Goal: Navigation & Orientation: Find specific page/section

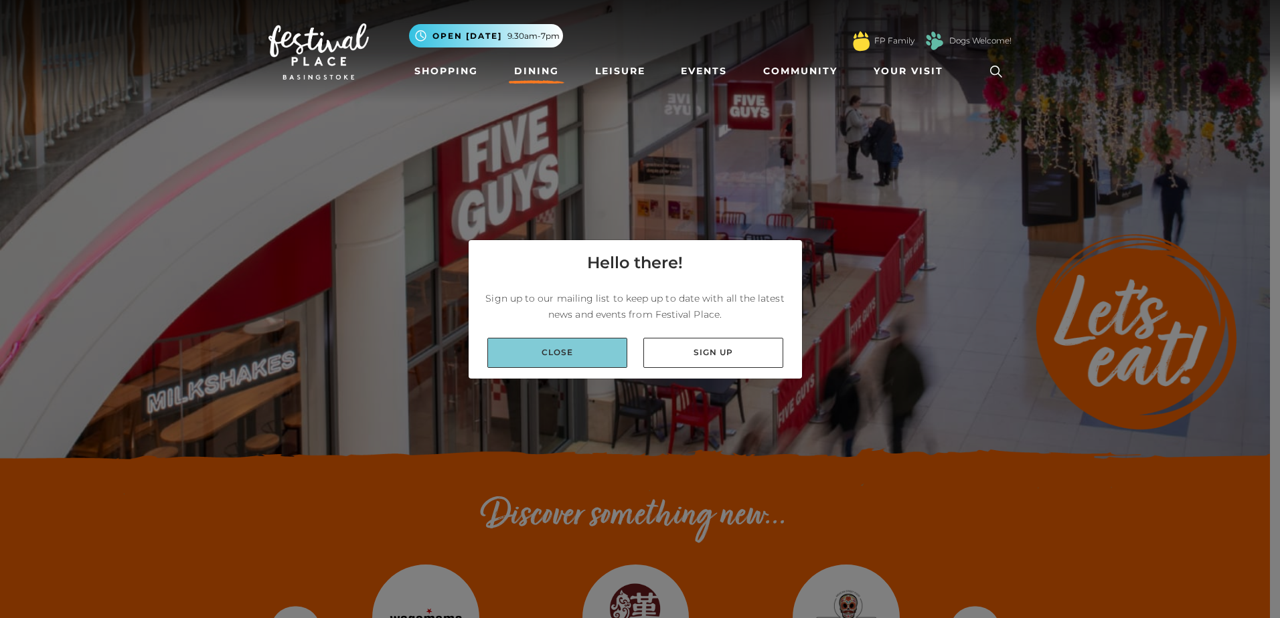
click at [538, 359] on link "Close" at bounding box center [557, 353] width 140 height 30
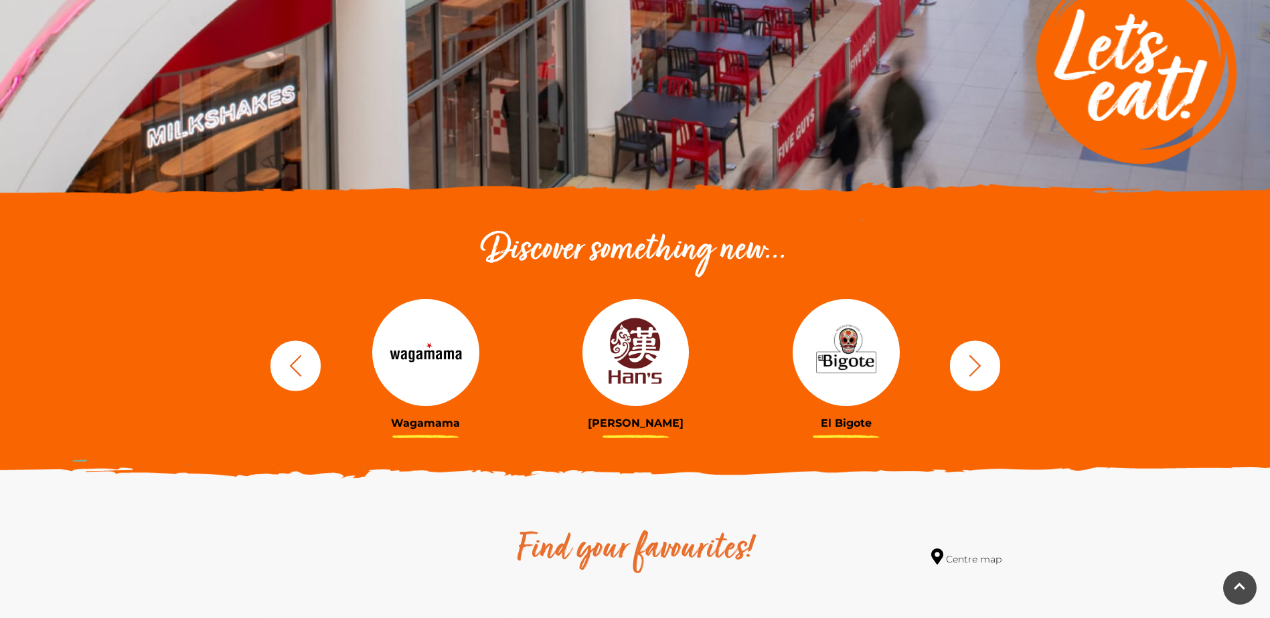
scroll to position [268, 0]
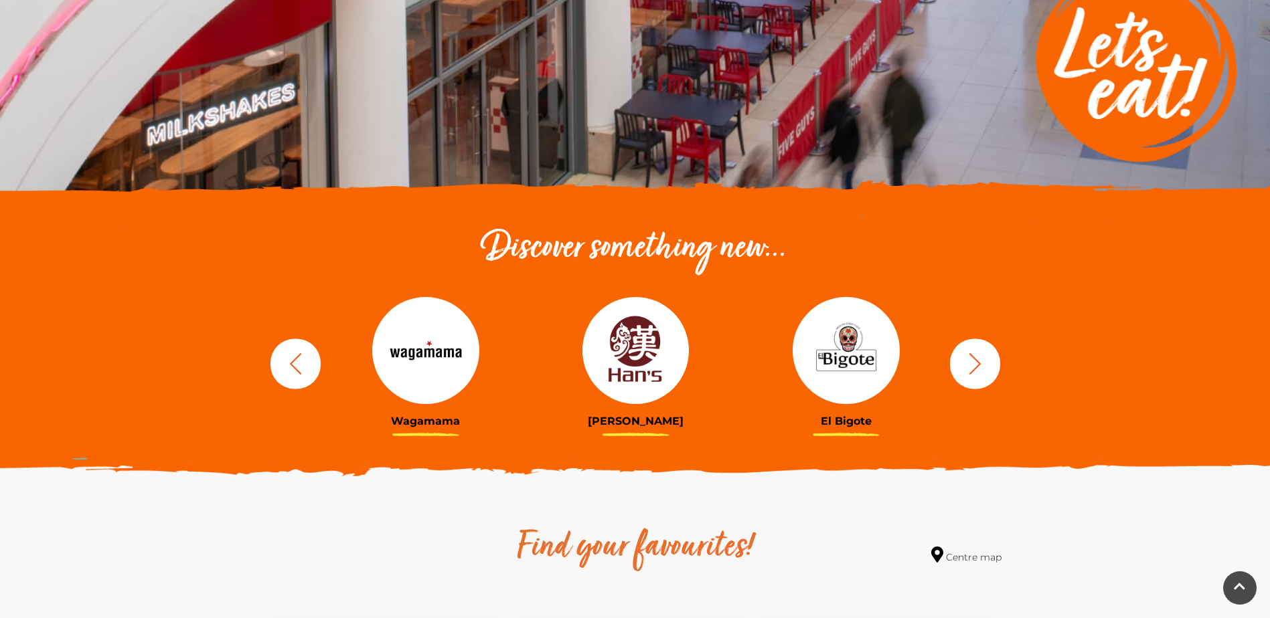
click at [993, 363] on button "button" at bounding box center [975, 364] width 50 height 50
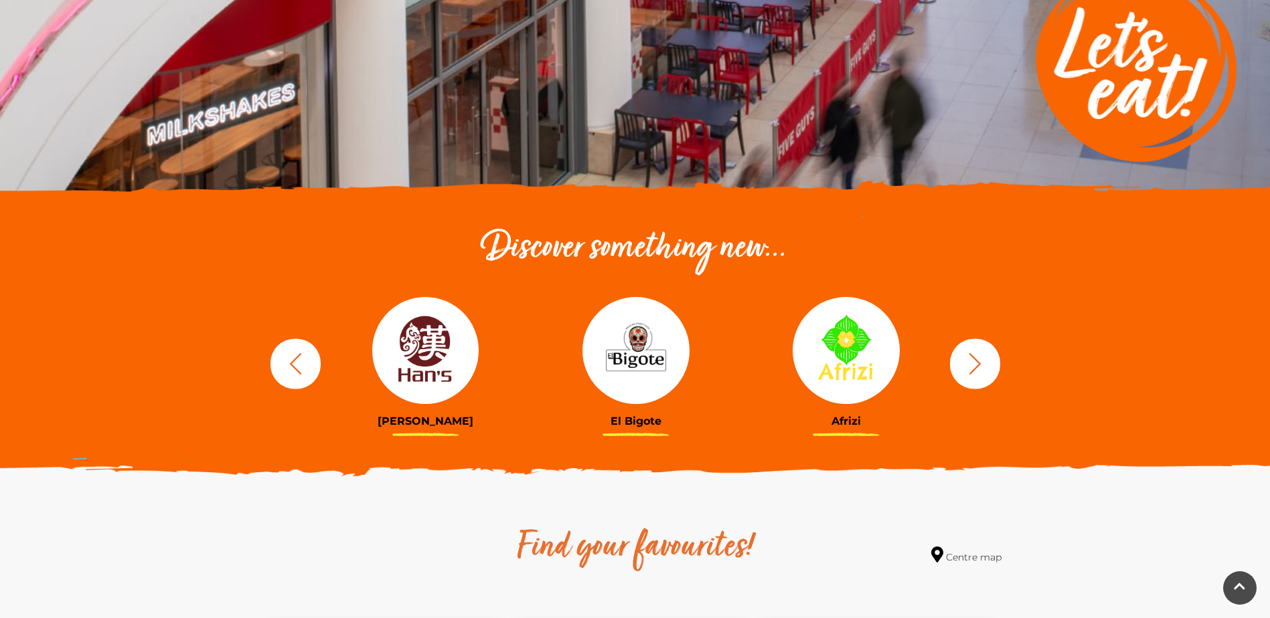
click at [993, 363] on button "button" at bounding box center [975, 364] width 50 height 50
click at [993, 364] on button "button" at bounding box center [975, 364] width 50 height 50
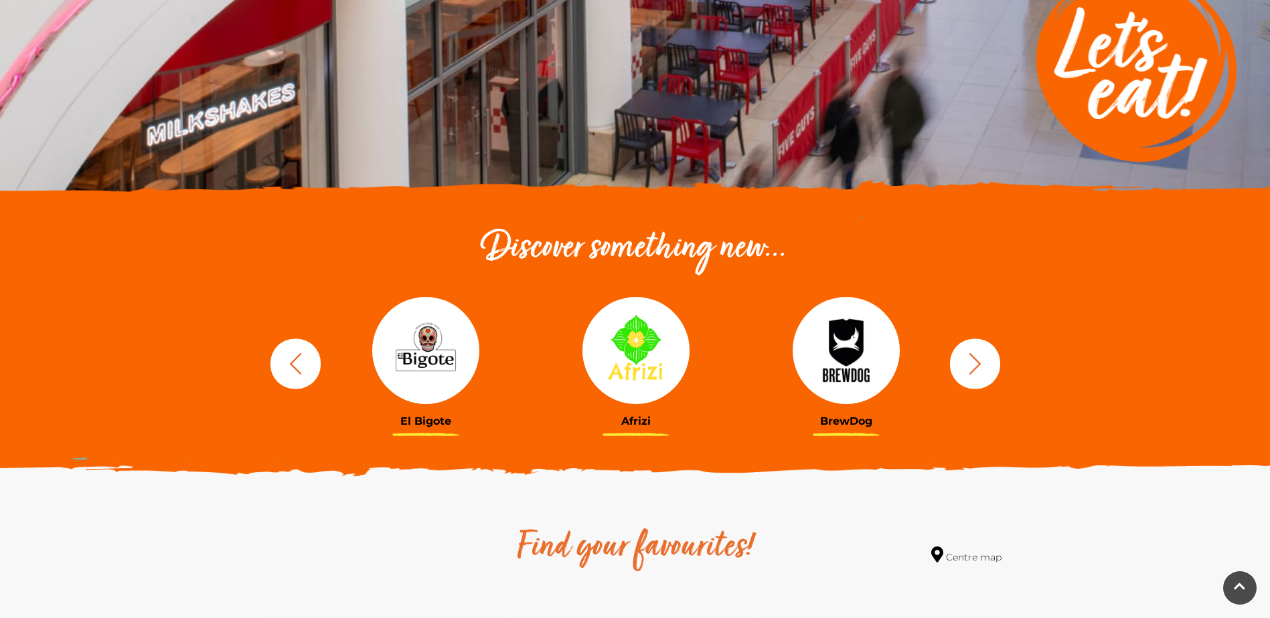
click at [970, 370] on icon "button" at bounding box center [974, 363] width 25 height 25
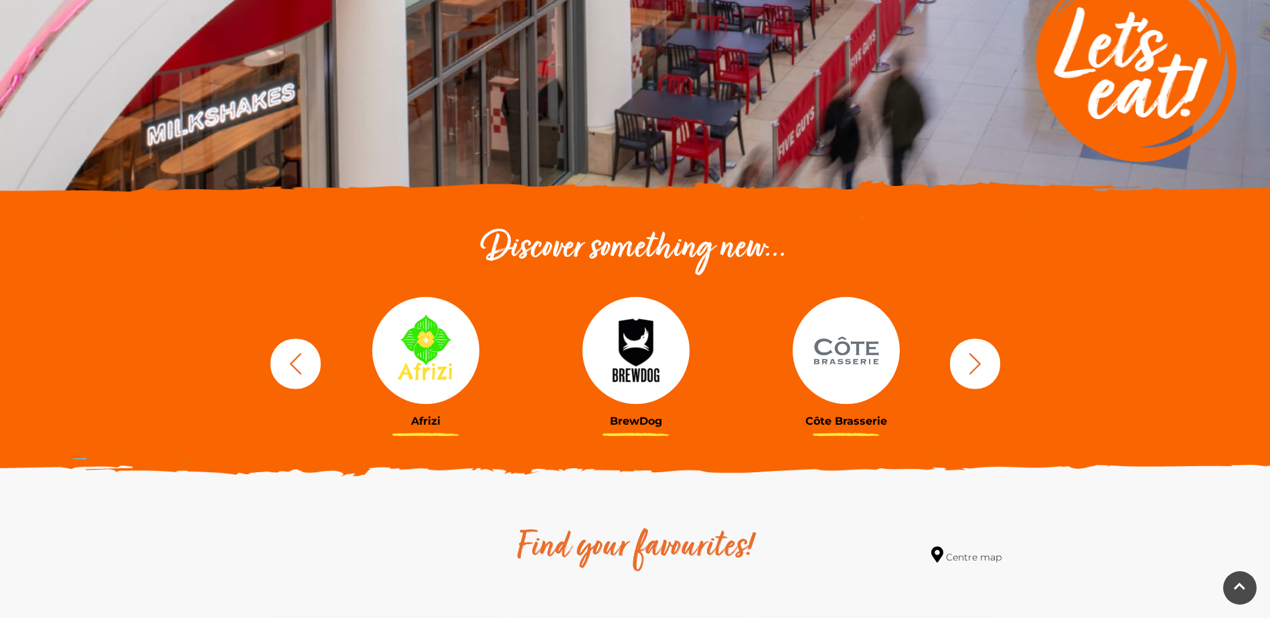
click at [970, 370] on icon "button" at bounding box center [974, 363] width 25 height 25
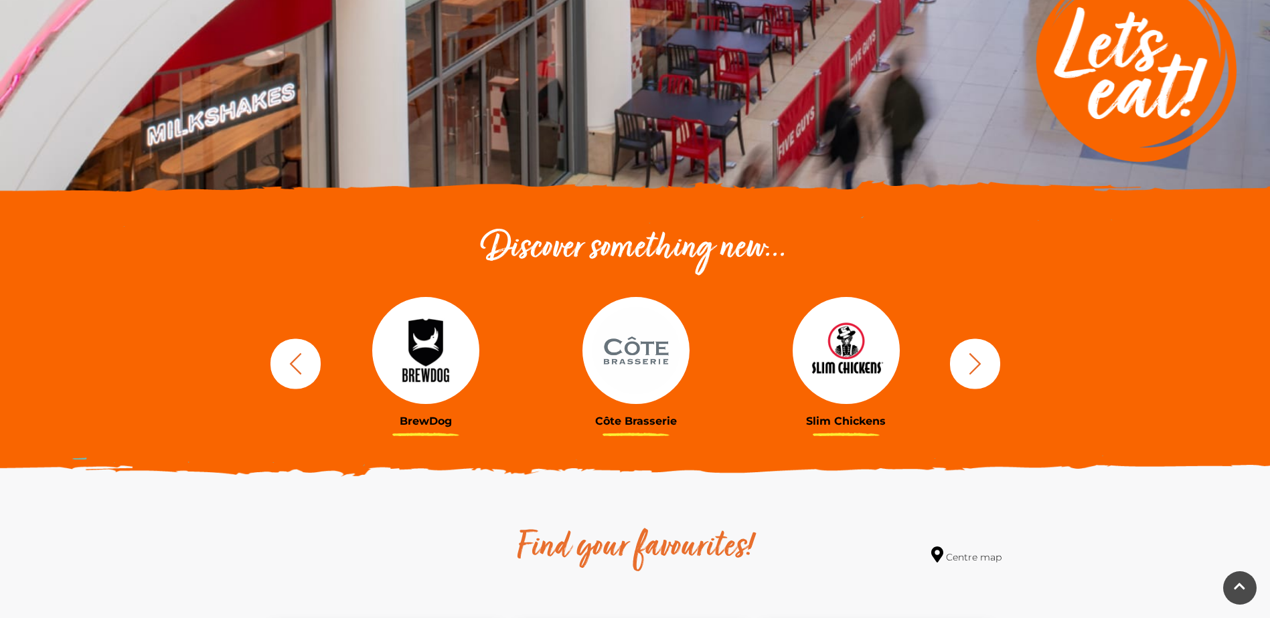
click at [970, 370] on icon "button" at bounding box center [974, 363] width 25 height 25
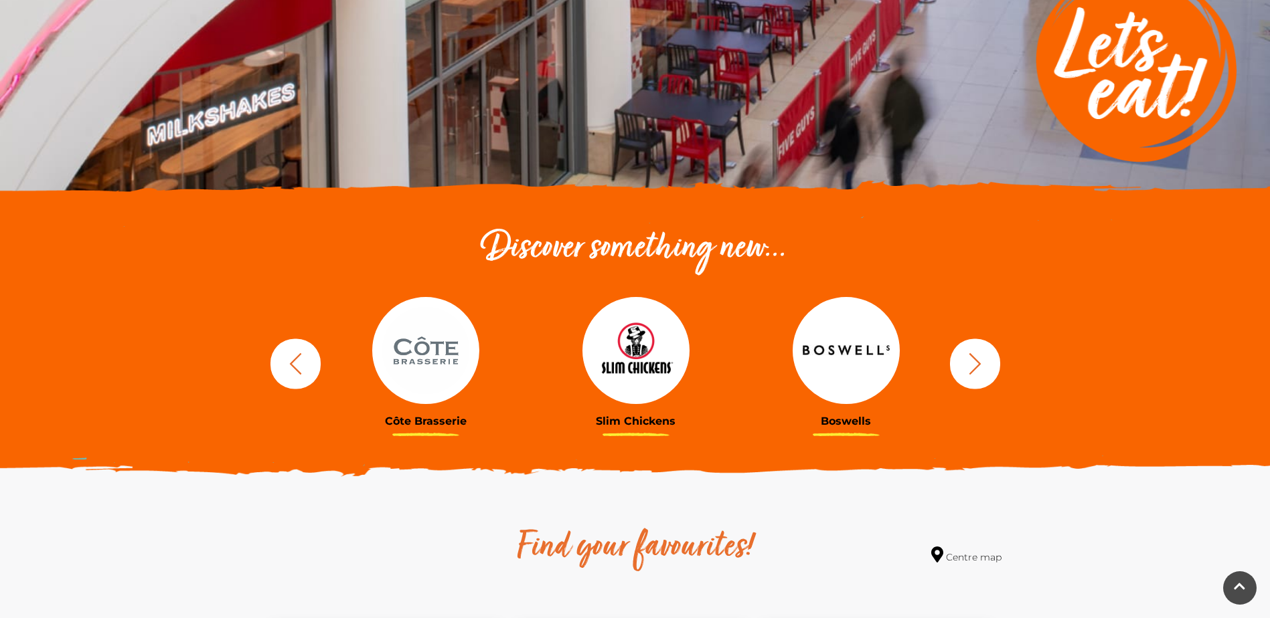
click at [978, 367] on icon "button" at bounding box center [974, 363] width 25 height 25
click at [987, 361] on icon "button" at bounding box center [974, 363] width 25 height 25
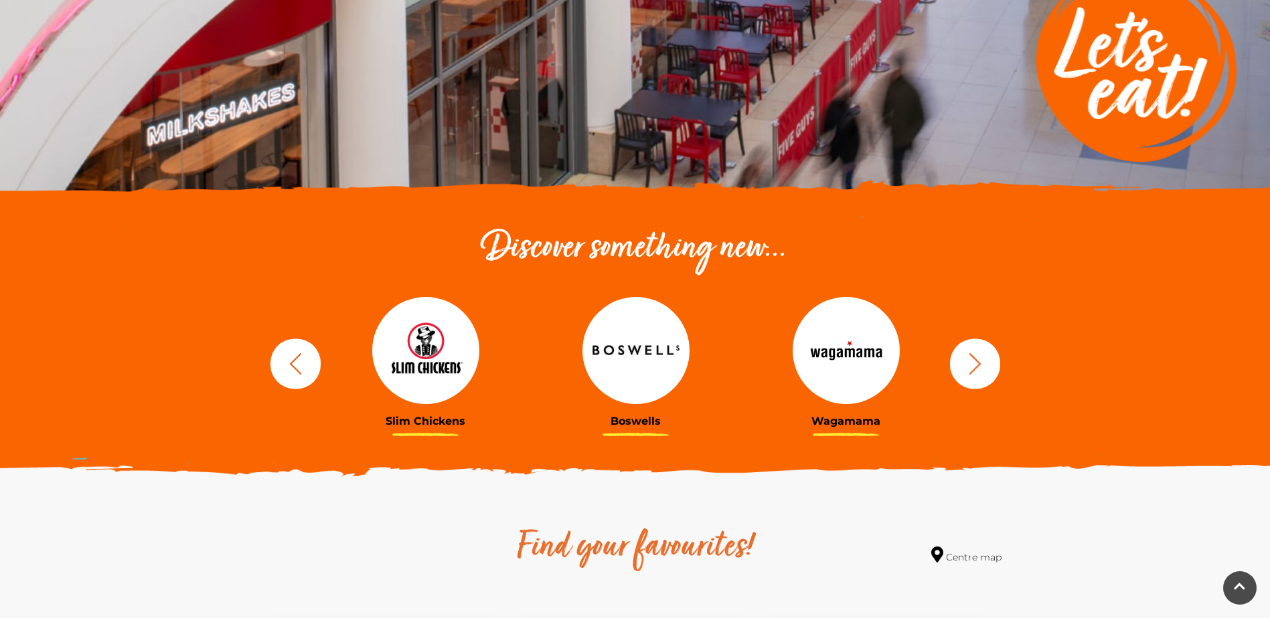
click at [987, 361] on icon "button" at bounding box center [974, 363] width 25 height 25
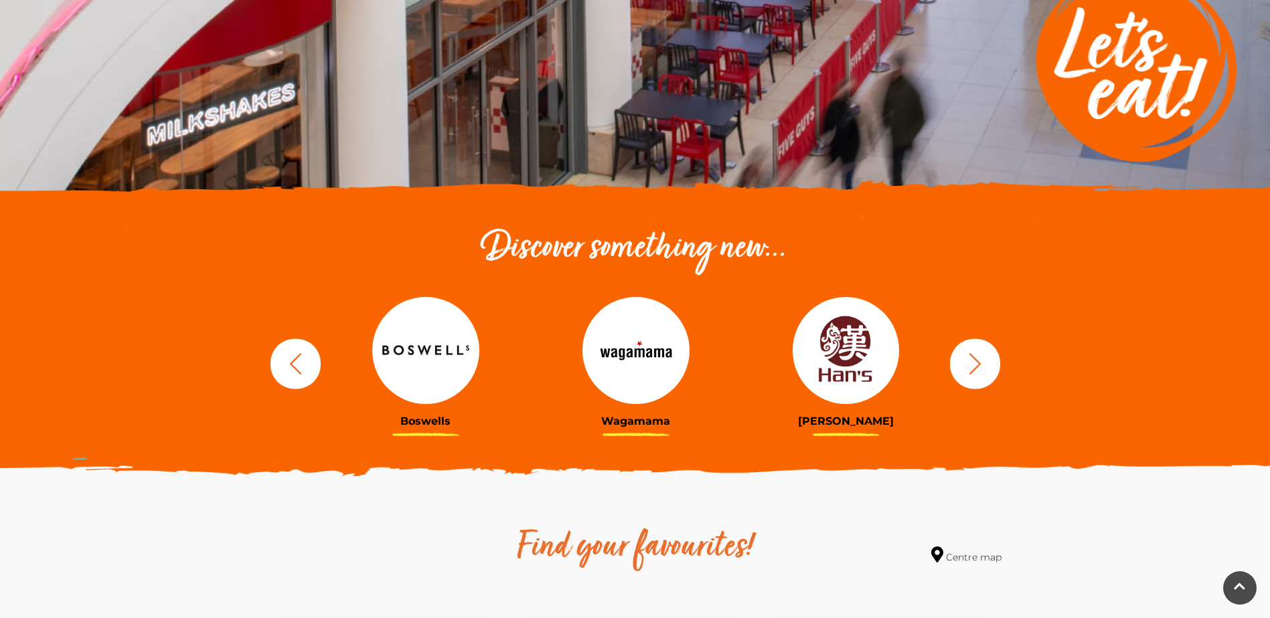
click at [987, 361] on icon "button" at bounding box center [974, 363] width 25 height 25
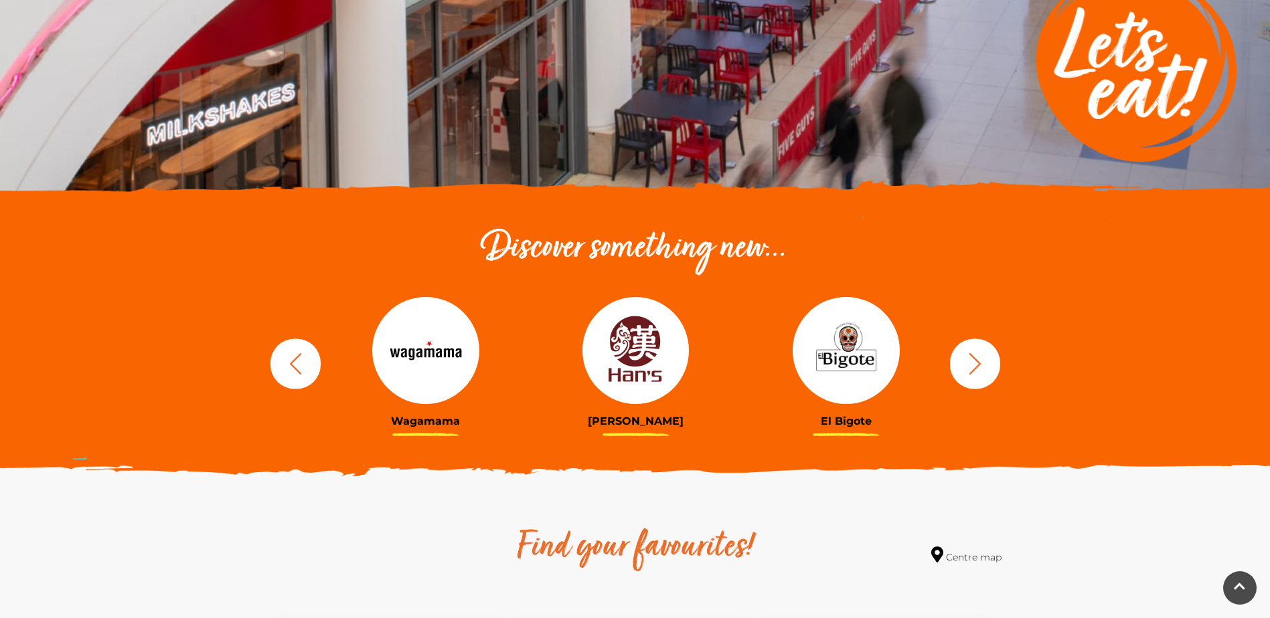
click at [987, 361] on icon "button" at bounding box center [974, 363] width 25 height 25
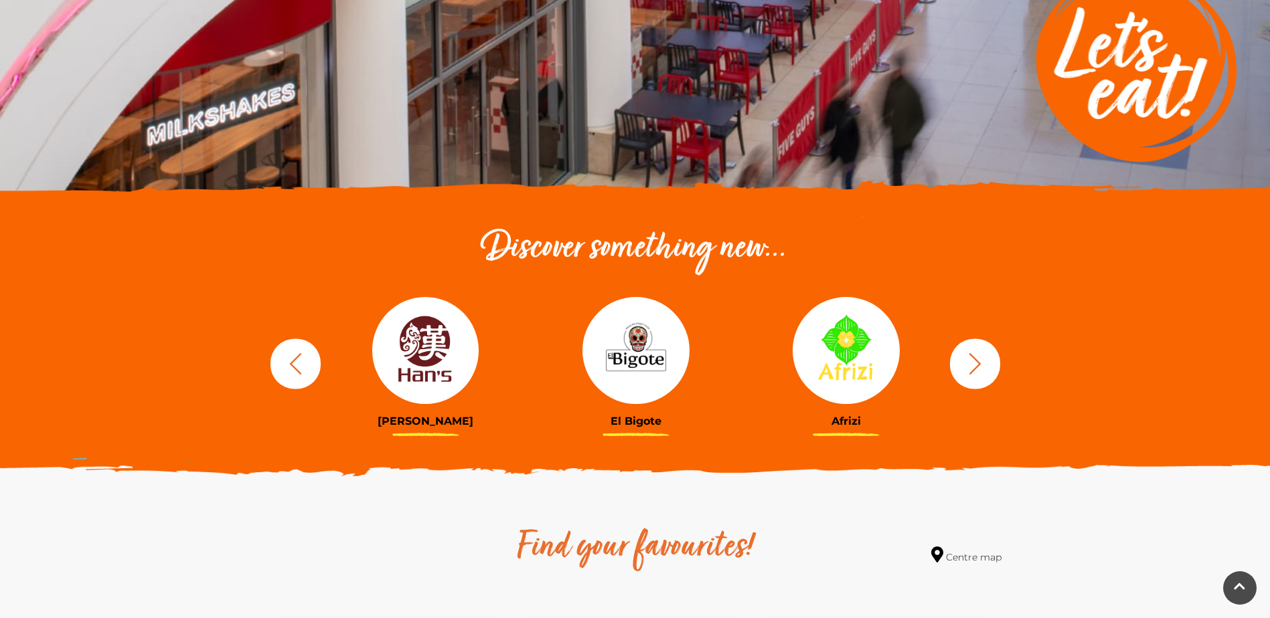
scroll to position [0, 0]
